Goal: Task Accomplishment & Management: Complete application form

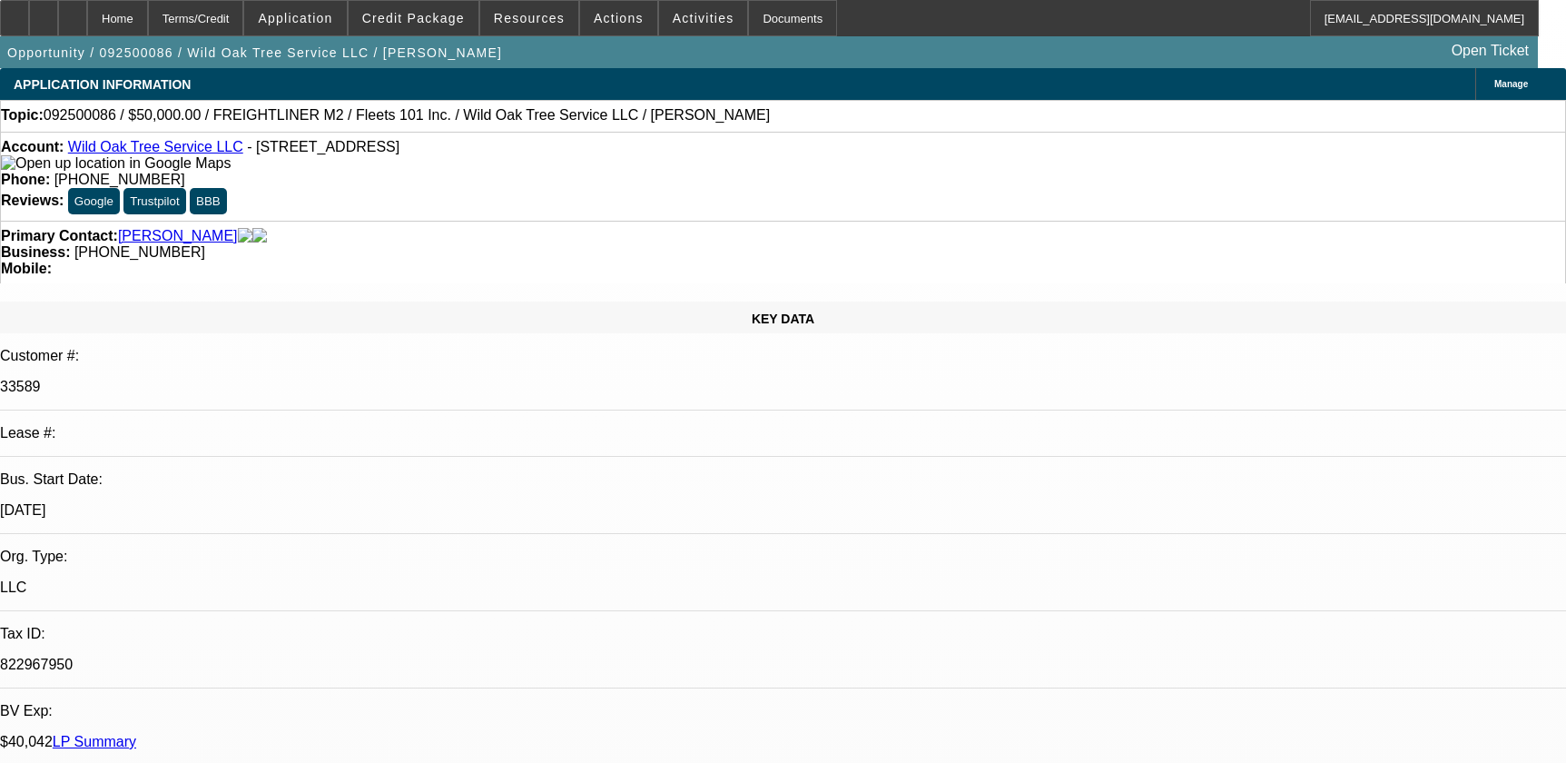
select select "0"
select select "2"
select select "0"
select select "6"
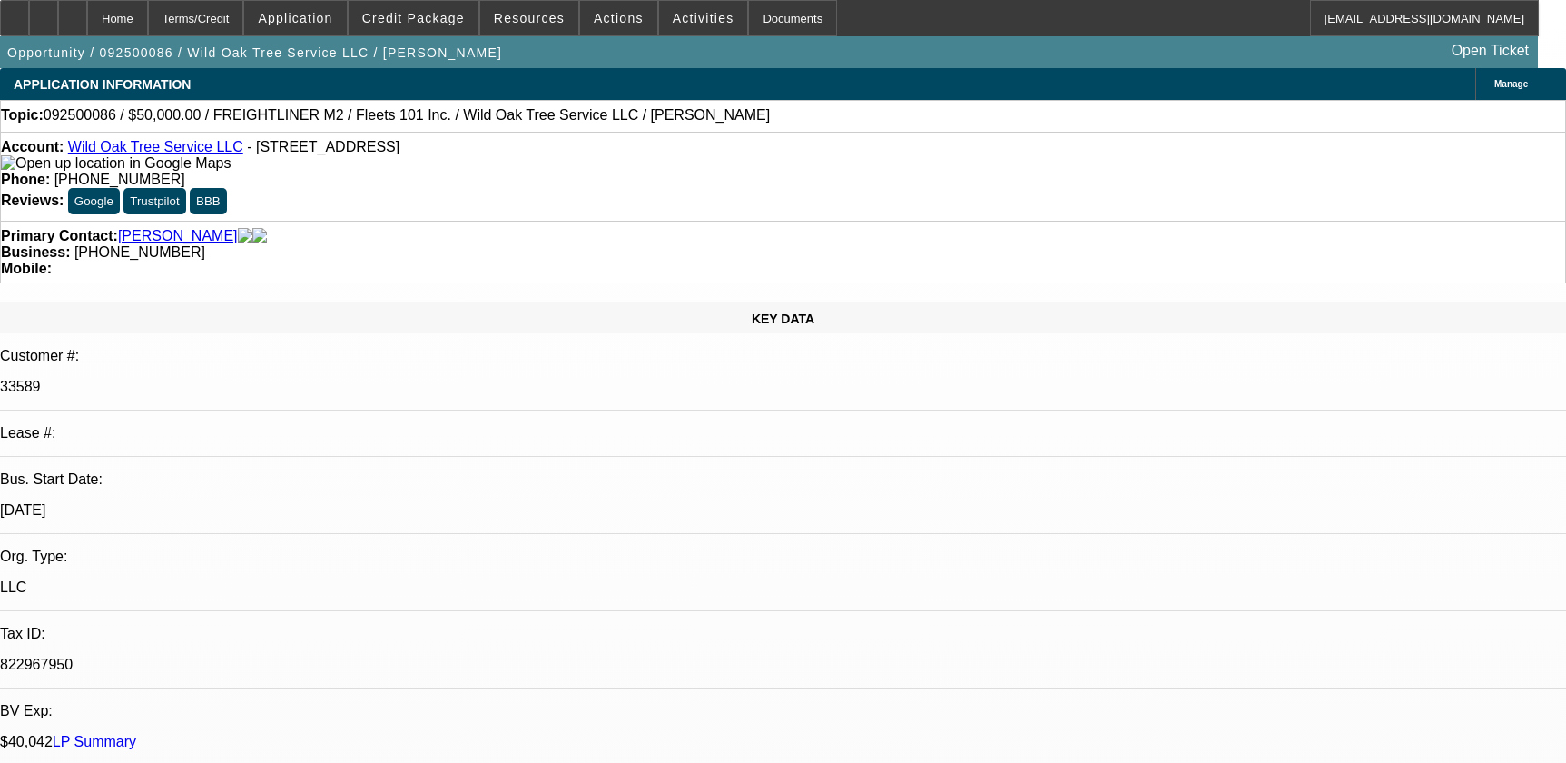
select select "0"
select select "2"
select select "0"
select select "6"
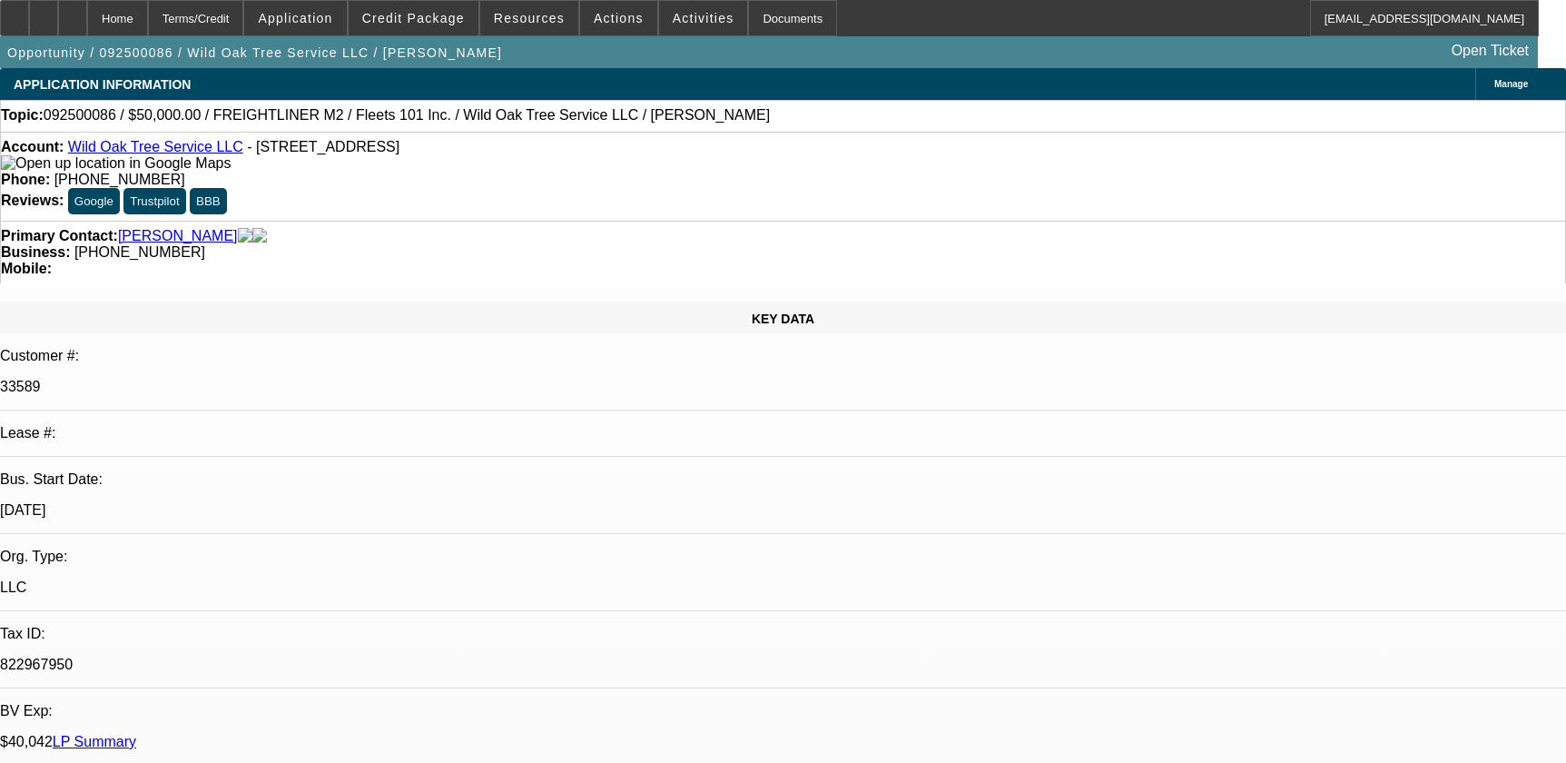
select select "0"
select select "2"
select select "0.1"
select select "4"
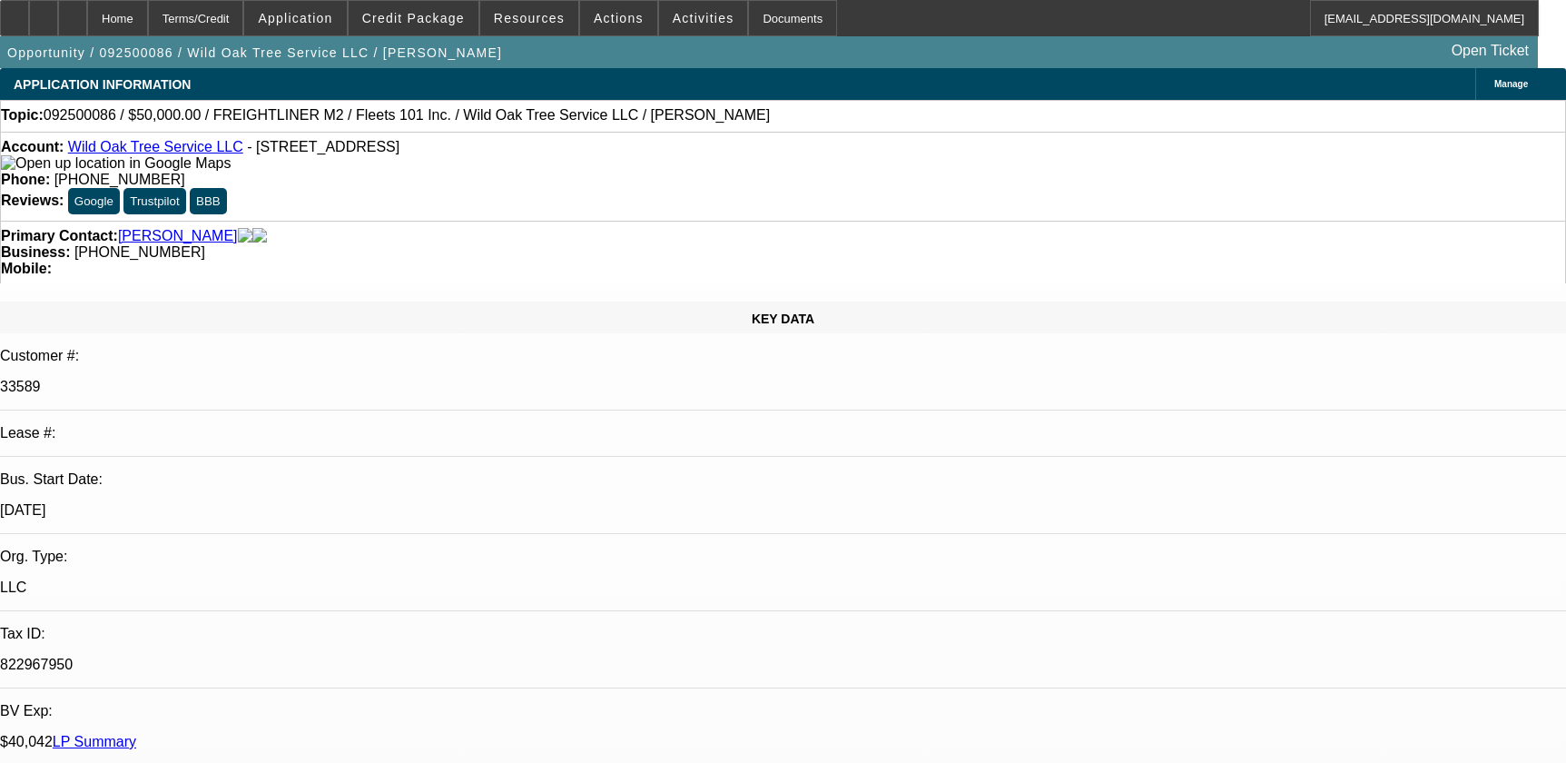
select select "0.1"
select select "2"
select select "0.1"
select select "4"
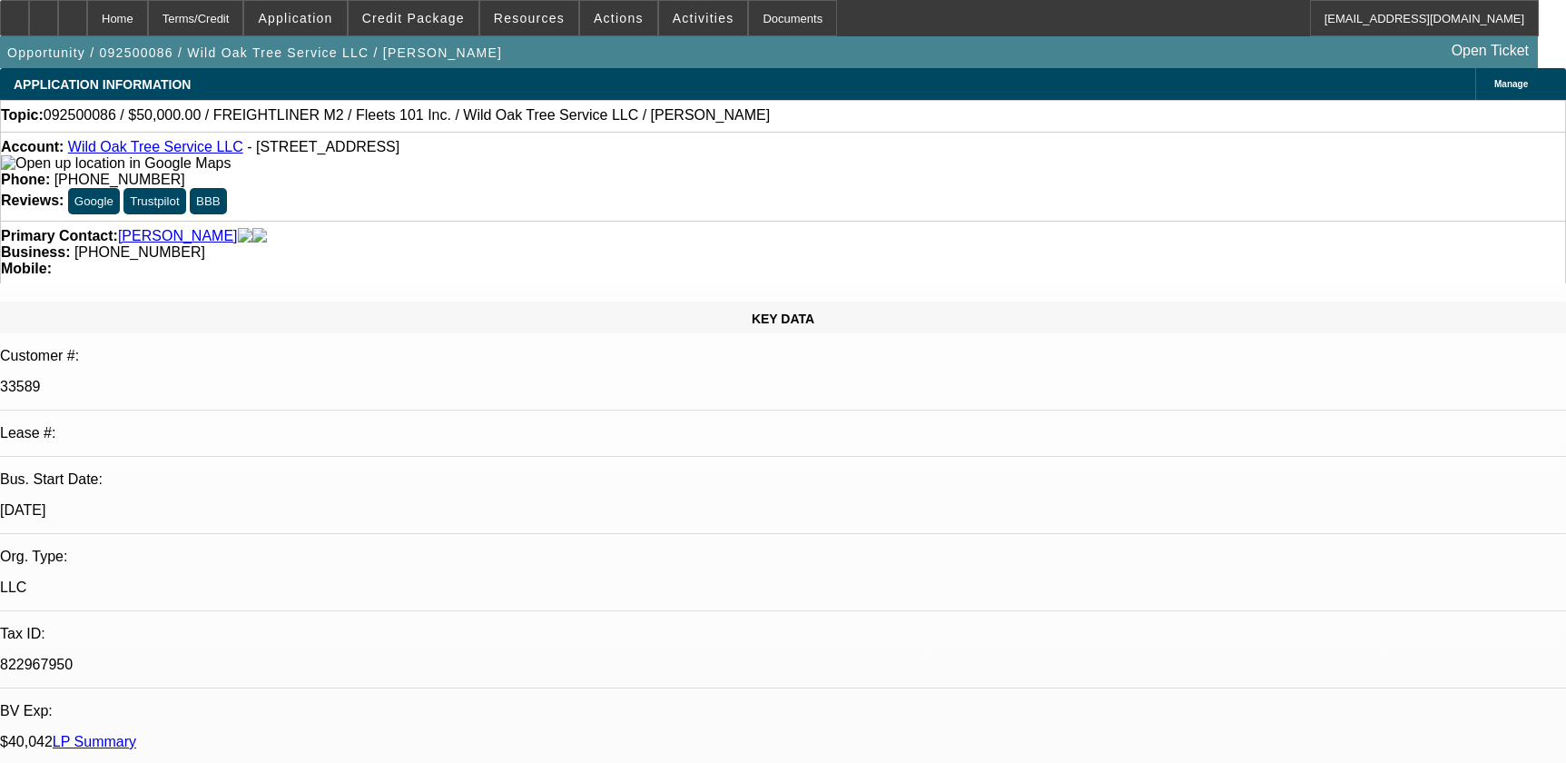
scroll to position [3383, 0]
